Goal: Check status: Check status

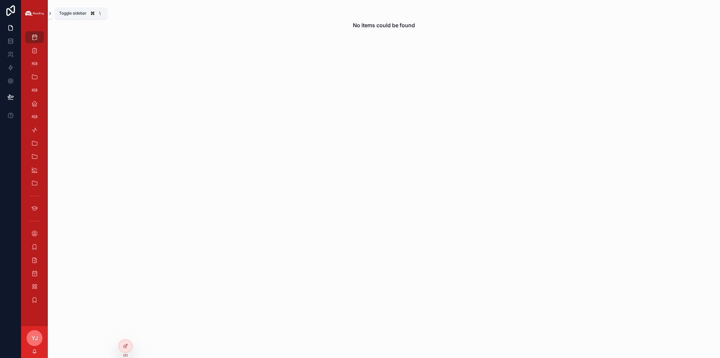
click at [49, 13] on icon "scrollable content" at bounding box center [50, 13] width 5 height 5
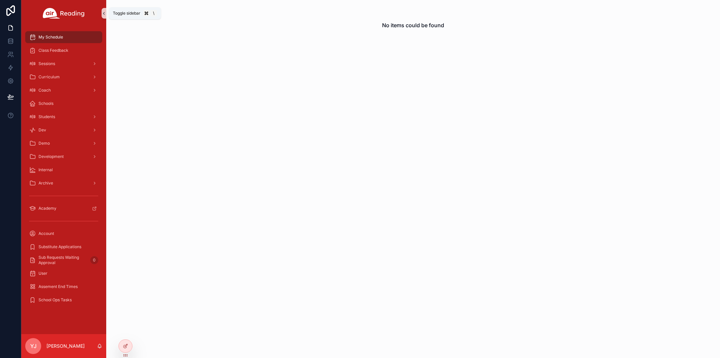
click at [104, 12] on icon "scrollable content" at bounding box center [104, 13] width 5 height 5
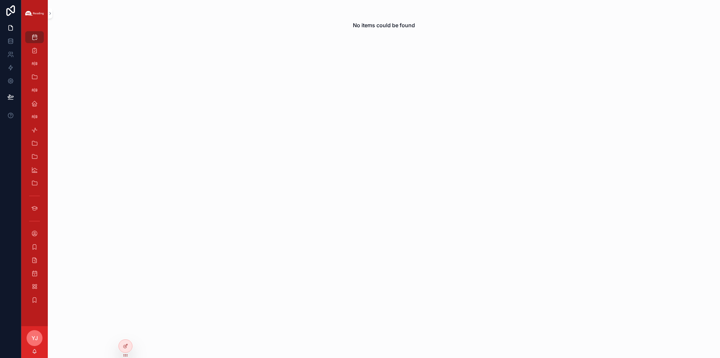
click at [69, 37] on div "No items could be found" at bounding box center [384, 25] width 672 height 50
click at [51, 14] on icon "scrollable content" at bounding box center [50, 13] width 5 height 5
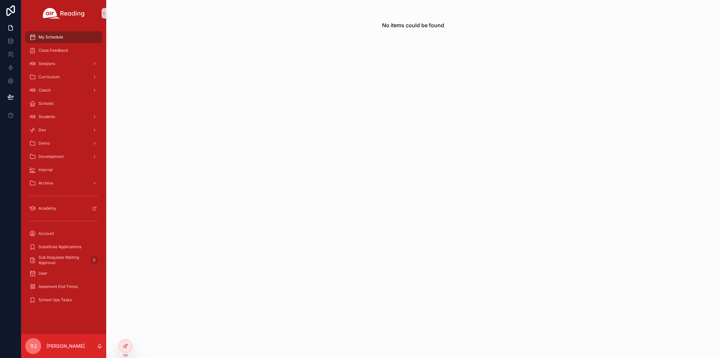
drag, startPoint x: 204, startPoint y: 66, endPoint x: 178, endPoint y: 73, distance: 27.1
click at [204, 66] on div "No items could be found" at bounding box center [413, 179] width 614 height 358
click at [70, 65] on div "Sessions" at bounding box center [63, 63] width 69 height 11
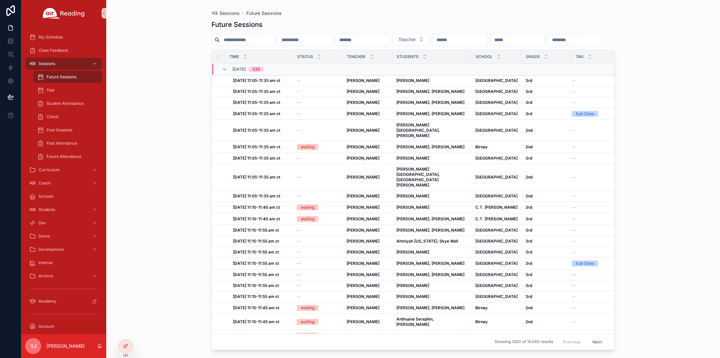
click at [663, 33] on div "Sessions Future Sessions Future Sessions Teacher Time Status Teacher Students S…" at bounding box center [413, 179] width 614 height 358
